Goal: Task Accomplishment & Management: Complete application form

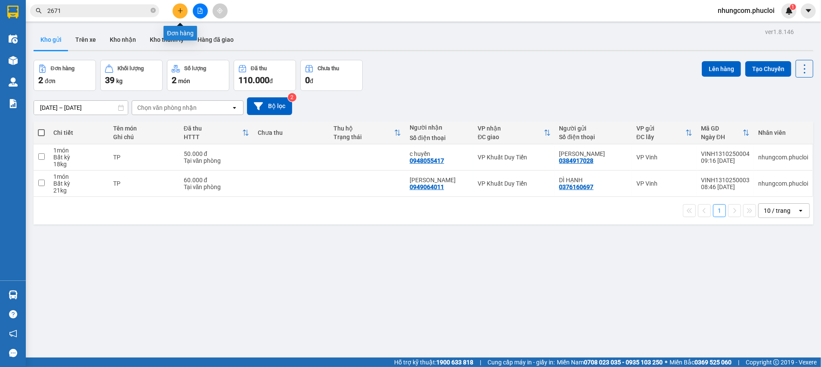
click at [177, 11] on icon "plus" at bounding box center [180, 11] width 6 height 6
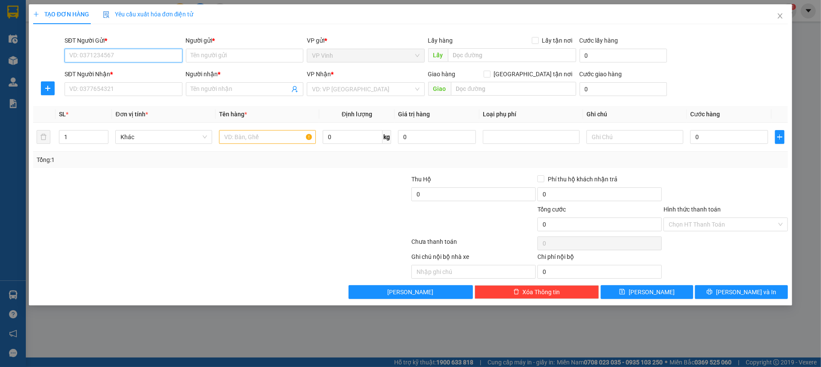
click at [140, 59] on input "SĐT Người Gửi *" at bounding box center [124, 56] width 118 height 14
click at [105, 57] on input "SĐT Người Gửi *" at bounding box center [124, 56] width 118 height 14
click at [112, 75] on div "0856860999 - [GEOGRAPHIC_DATA]" at bounding box center [124, 72] width 108 height 9
type input "0856860999"
type input "[PERSON_NAME]"
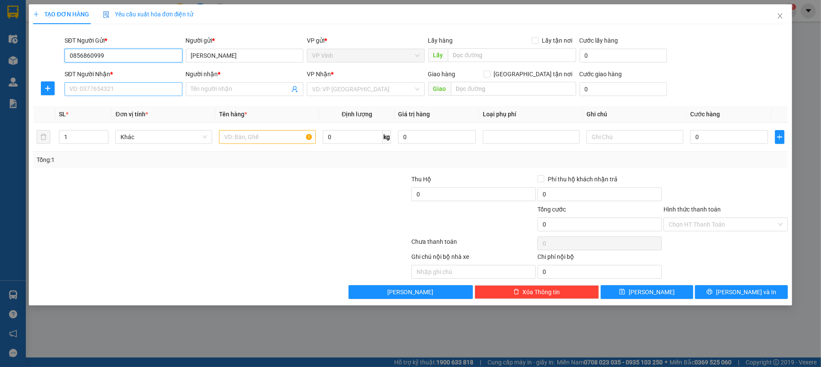
type input "0856860999"
click at [110, 95] on input "SĐT Người Nhận *" at bounding box center [124, 89] width 118 height 14
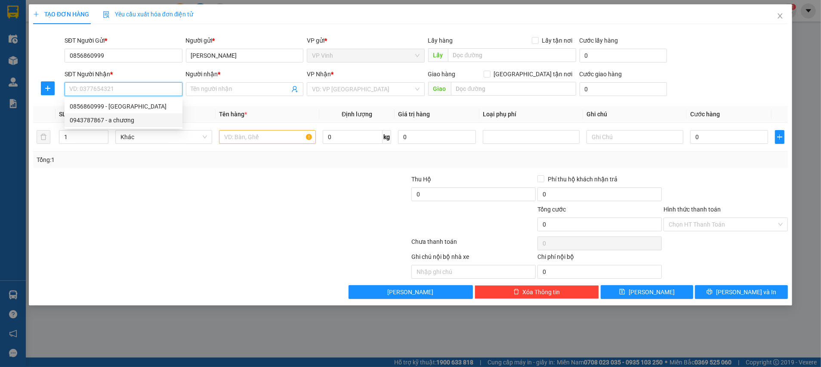
click at [123, 118] on div "0943787867 - a chương" at bounding box center [124, 119] width 108 height 9
type input "0943787867"
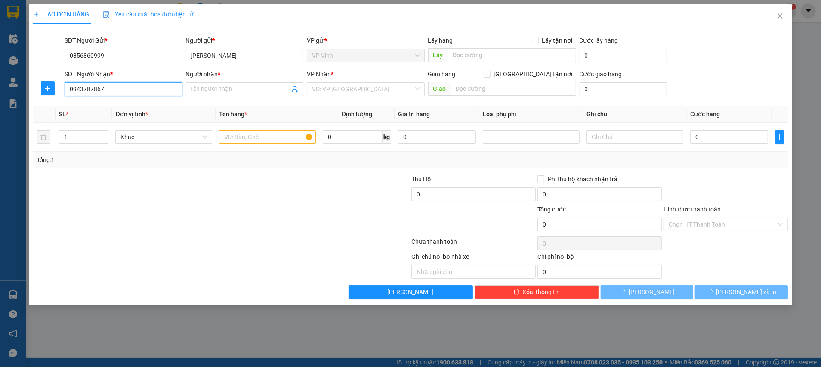
type input "a chương"
checkbox input "true"
type input "66 bùi dương lịch"
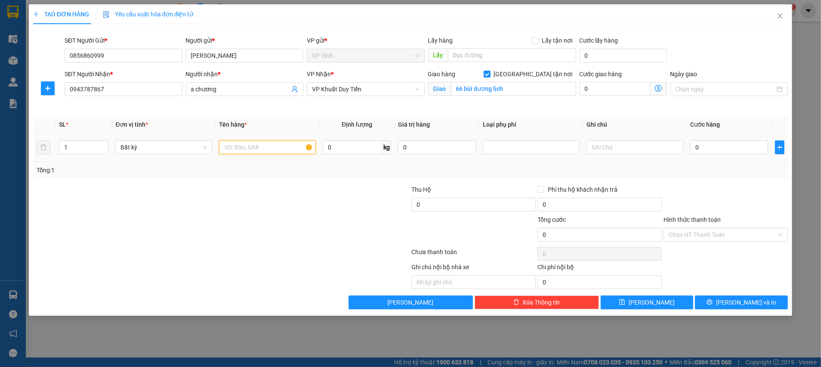
click at [263, 148] on input "text" at bounding box center [267, 147] width 97 height 14
type input "TP"
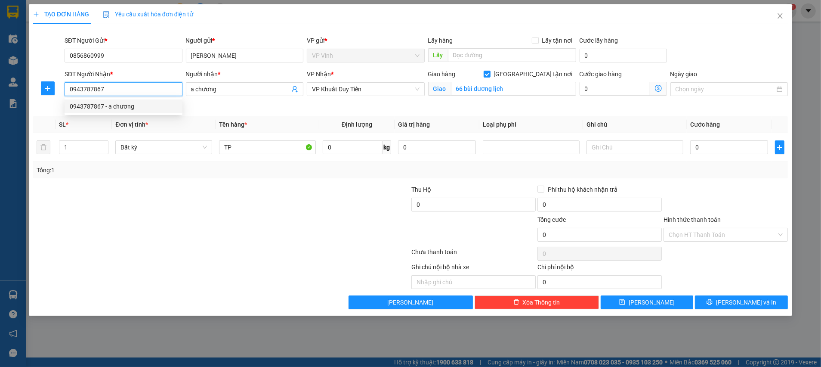
drag, startPoint x: 128, startPoint y: 87, endPoint x: 63, endPoint y: 89, distance: 65.4
click at [63, 90] on div "SĐT Người Nhận * 0943787867" at bounding box center [123, 89] width 121 height 40
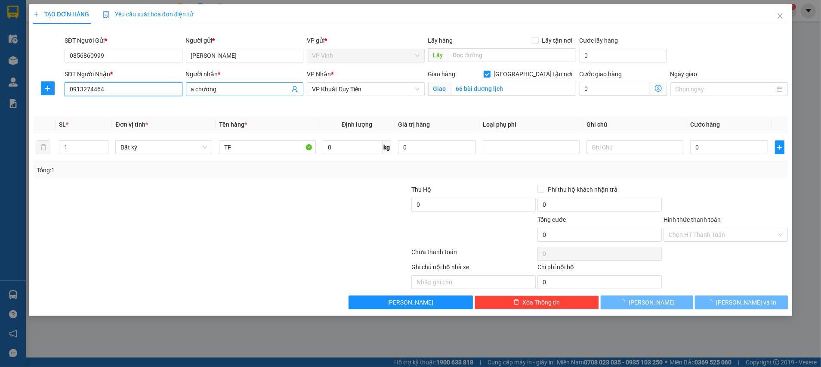
type input "0913274464"
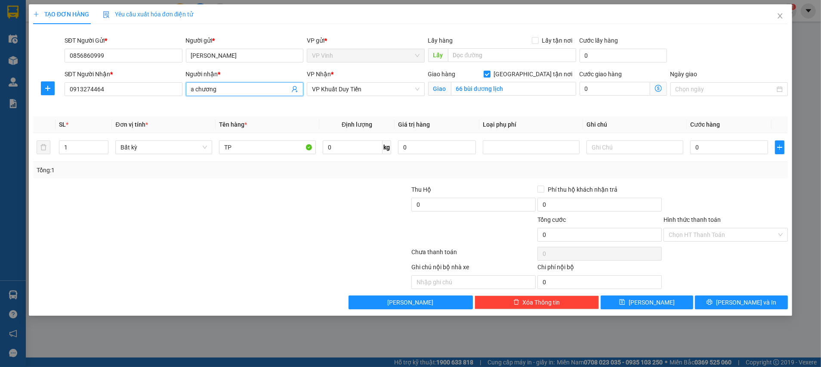
click at [214, 90] on input "a chương" at bounding box center [240, 88] width 99 height 9
drag, startPoint x: 222, startPoint y: 88, endPoint x: 188, endPoint y: 89, distance: 33.2
click at [188, 89] on span "a chương" at bounding box center [245, 89] width 118 height 14
type input "A Châu"
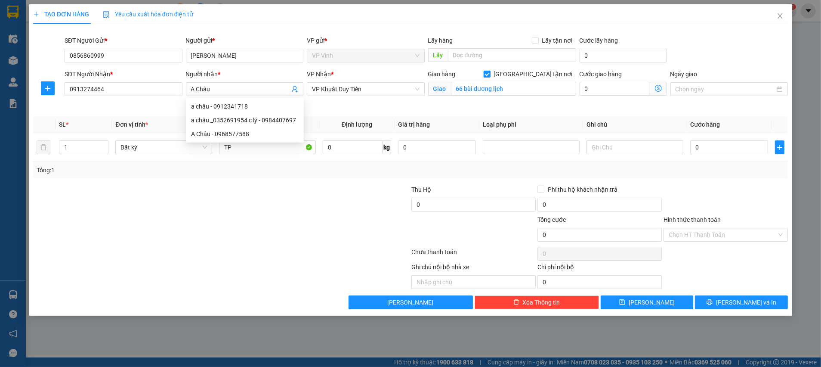
click at [490, 73] on input "[GEOGRAPHIC_DATA] tận nơi" at bounding box center [487, 74] width 6 height 6
checkbox input "false"
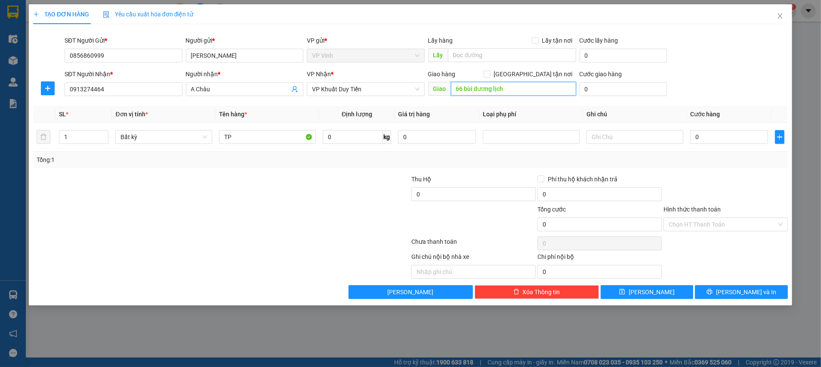
click at [518, 83] on input "66 bùi dương lịch" at bounding box center [513, 89] width 125 height 14
click at [717, 138] on input "0" at bounding box center [729, 137] width 78 height 14
type input "5"
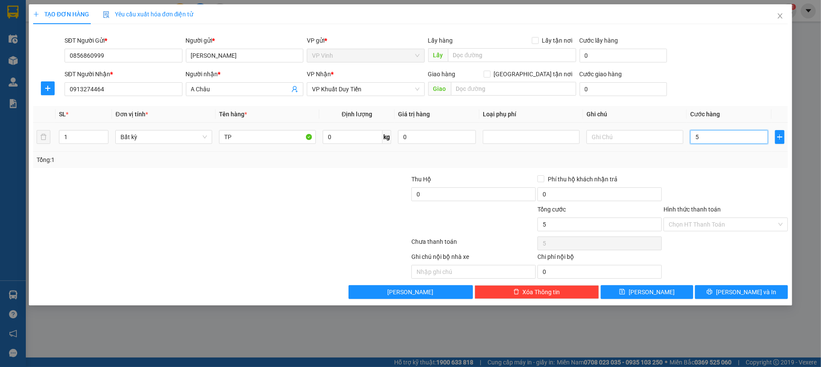
type input "50"
type input "50.000"
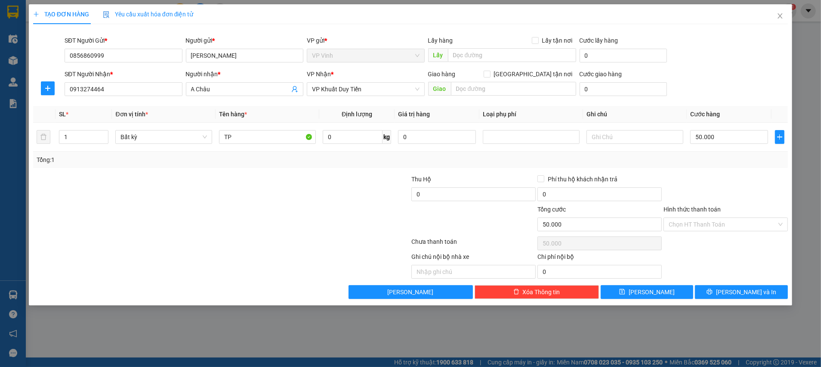
click at [739, 177] on div at bounding box center [726, 189] width 126 height 30
click at [703, 221] on input "Hình thức thanh toán" at bounding box center [723, 224] width 108 height 13
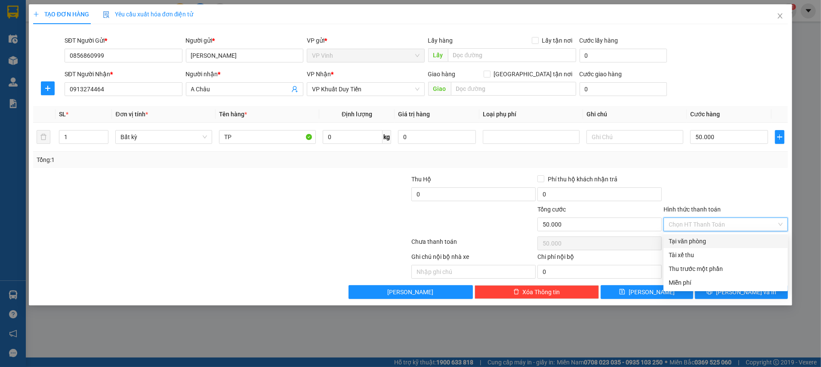
click at [682, 244] on div "Tại văn phòng" at bounding box center [726, 240] width 114 height 9
type input "0"
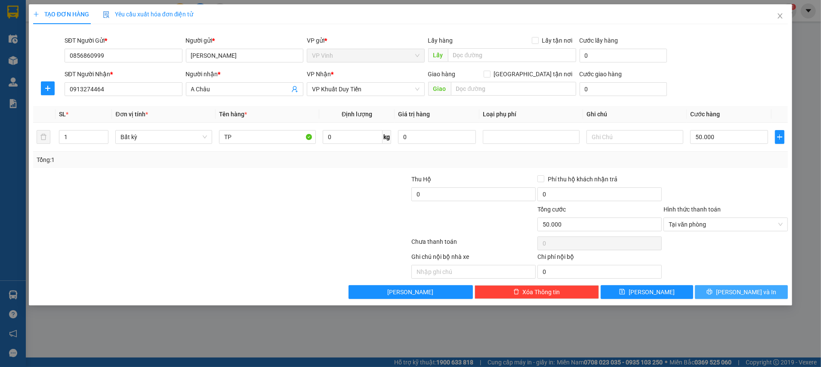
click at [724, 293] on button "[PERSON_NAME] và In" at bounding box center [741, 292] width 93 height 14
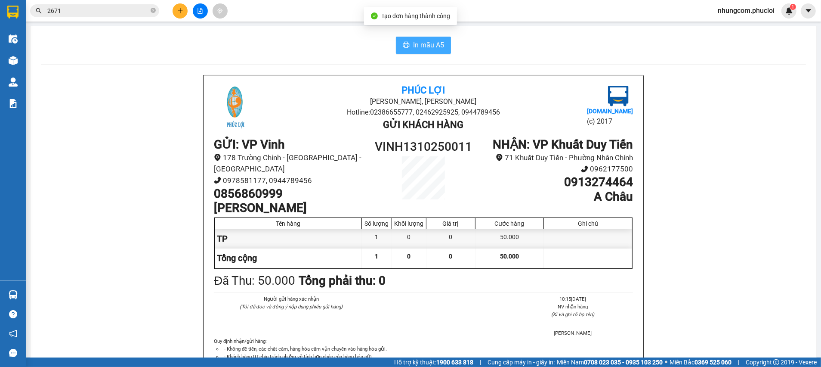
click at [423, 44] on span "In mẫu A5" at bounding box center [428, 45] width 31 height 11
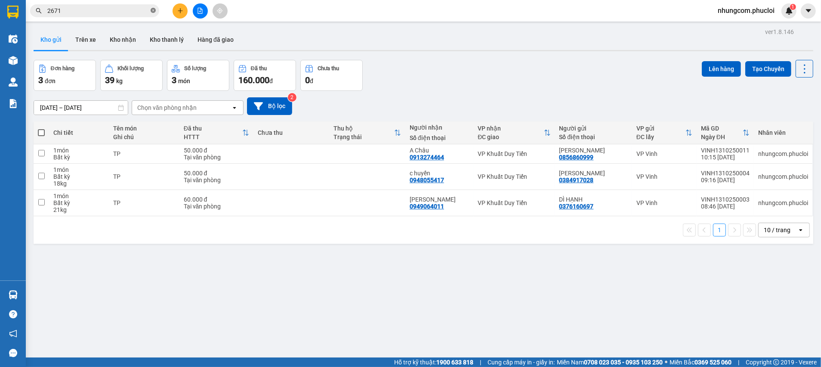
click at [154, 8] on icon "close-circle" at bounding box center [153, 10] width 5 height 5
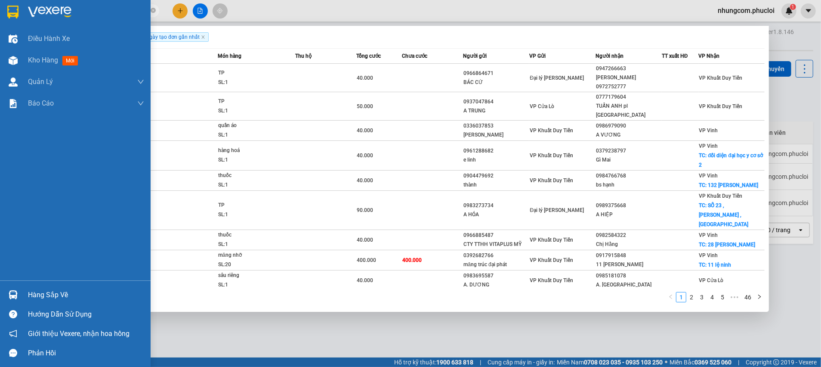
type input "377"
click at [46, 299] on div "Hàng sắp về" at bounding box center [86, 294] width 116 height 13
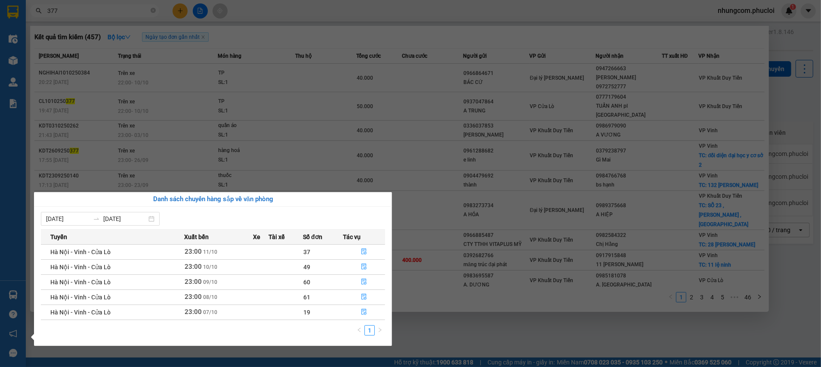
click at [433, 164] on section "Kết quả tìm kiếm ( 457 ) Bộ lọc Ngày tạo đơn gần nhất Mã ĐH Trạng thái Món hàng…" at bounding box center [410, 183] width 821 height 367
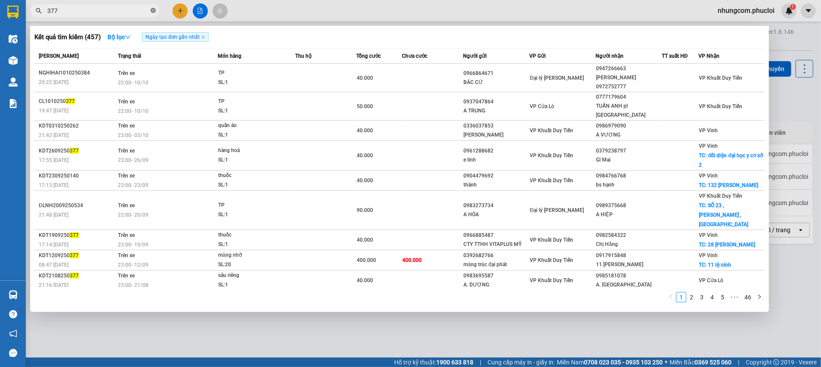
click at [152, 9] on icon "close-circle" at bounding box center [153, 10] width 5 height 5
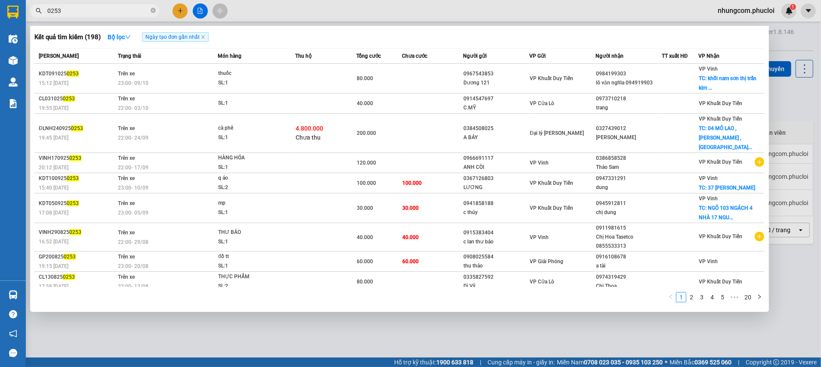
type input "0253"
click at [154, 10] on icon "close-circle" at bounding box center [153, 10] width 5 height 5
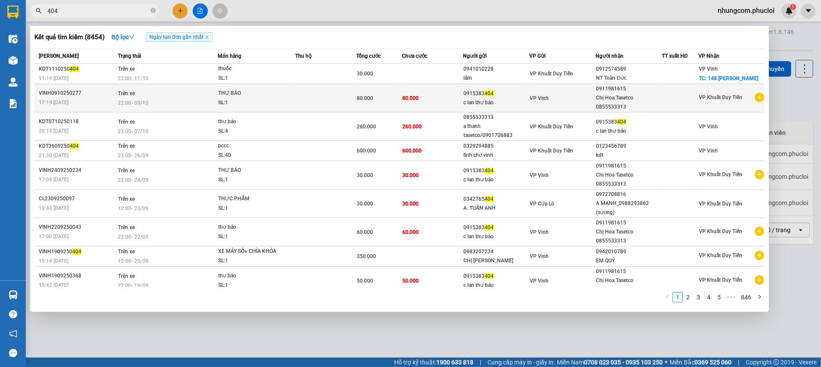
type input "404"
click at [416, 101] on td "80.000" at bounding box center [432, 98] width 61 height 28
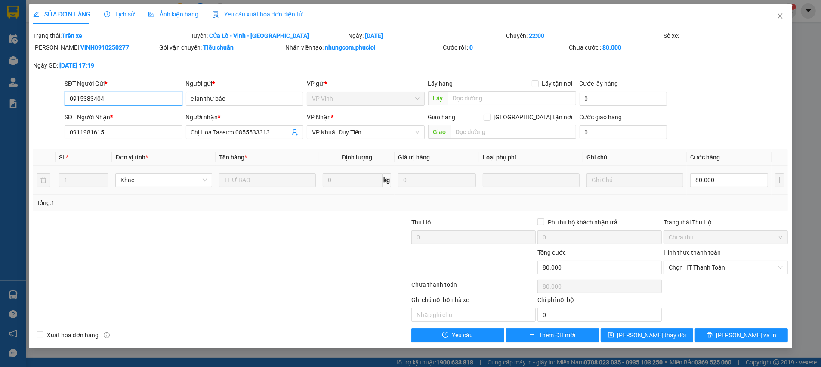
type input "0915383404"
type input "c lan thư báo"
type input "0911981615"
type input "Chị Hoa Tasetco 0855533313"
type input "0"
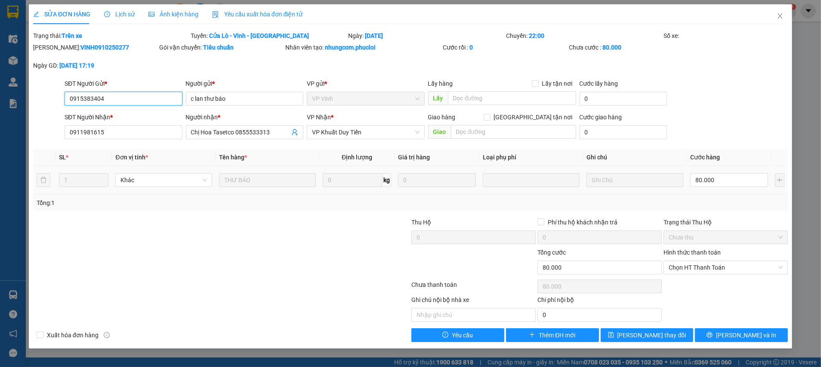
type input "80.000"
drag, startPoint x: 110, startPoint y: 98, endPoint x: 65, endPoint y: 97, distance: 45.2
click at [65, 97] on input "0915383404" at bounding box center [124, 99] width 118 height 14
drag, startPoint x: 129, startPoint y: 131, endPoint x: 56, endPoint y: 131, distance: 73.2
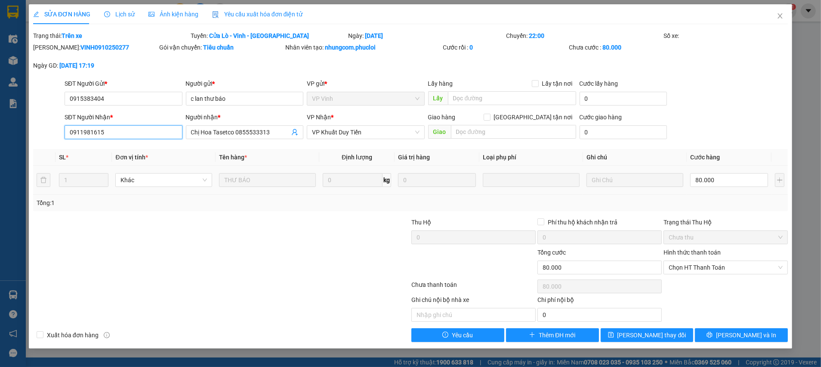
click at [56, 131] on div "SĐT Người Nhận * 0911981615 0911981615 Người nhận * Chị Hoa Tasetco 0855533313 …" at bounding box center [410, 127] width 757 height 30
click at [781, 15] on icon "close" at bounding box center [780, 15] width 5 height 5
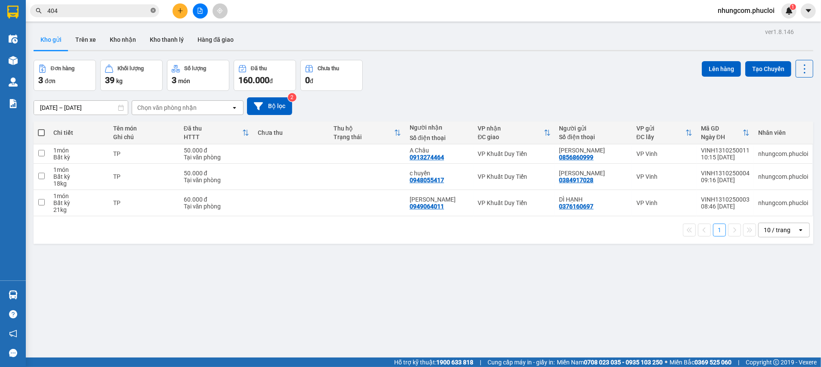
click at [151, 12] on icon "close-circle" at bounding box center [153, 10] width 5 height 5
paste input "0911981615"
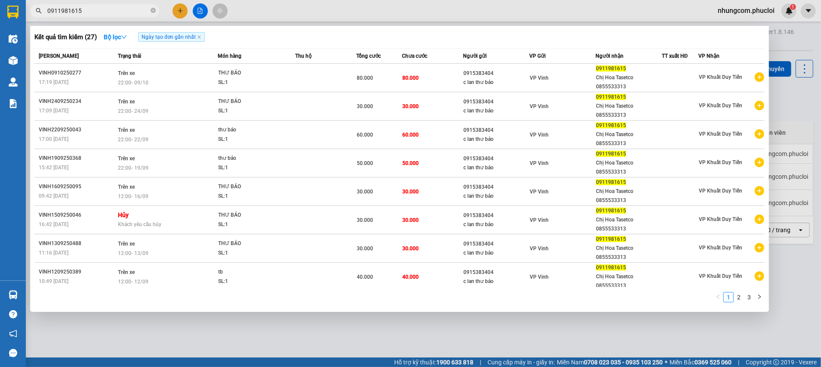
type input "0911981615"
click at [152, 9] on icon "close-circle" at bounding box center [153, 10] width 5 height 5
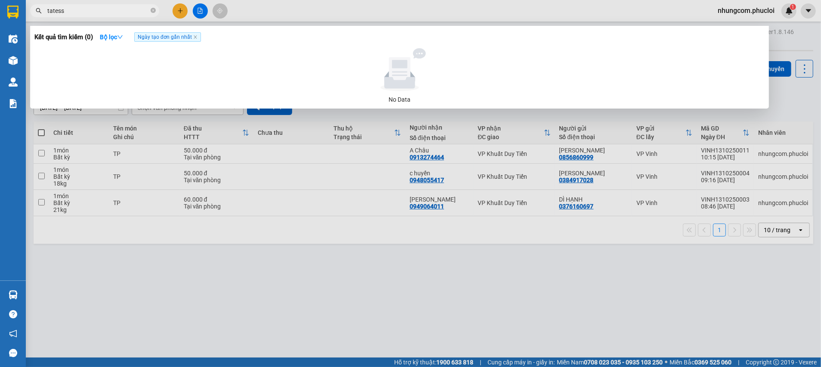
type input "tatess"
click at [153, 8] on icon "close-circle" at bounding box center [153, 10] width 5 height 5
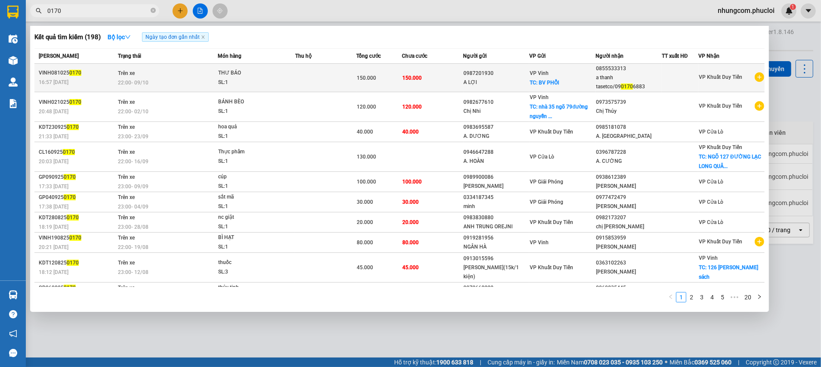
type input "0170"
click at [591, 79] on div "VP Vinh TC: BV PHỔI" at bounding box center [562, 77] width 65 height 19
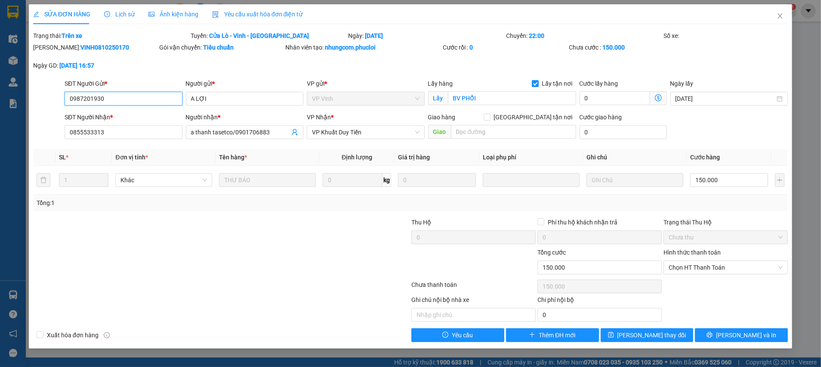
type input "0987201930"
type input "A LỢI"
checkbox input "true"
type input "BV PHỔI"
type input "0855533313"
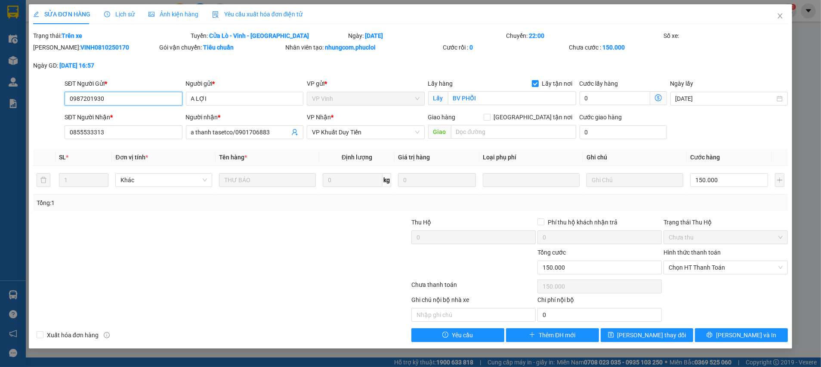
type input "a thanh tasetco/0901706883"
type input "0"
type input "150.000"
click at [746, 334] on span "[PERSON_NAME] và In" at bounding box center [746, 334] width 60 height 9
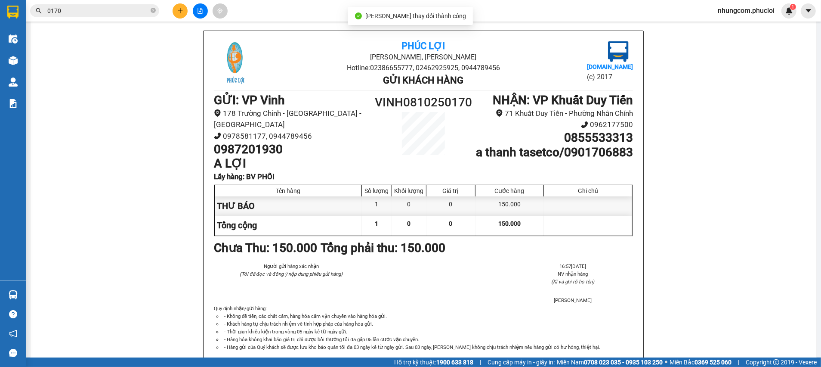
scroll to position [65, 0]
